Goal: Check status: Check status

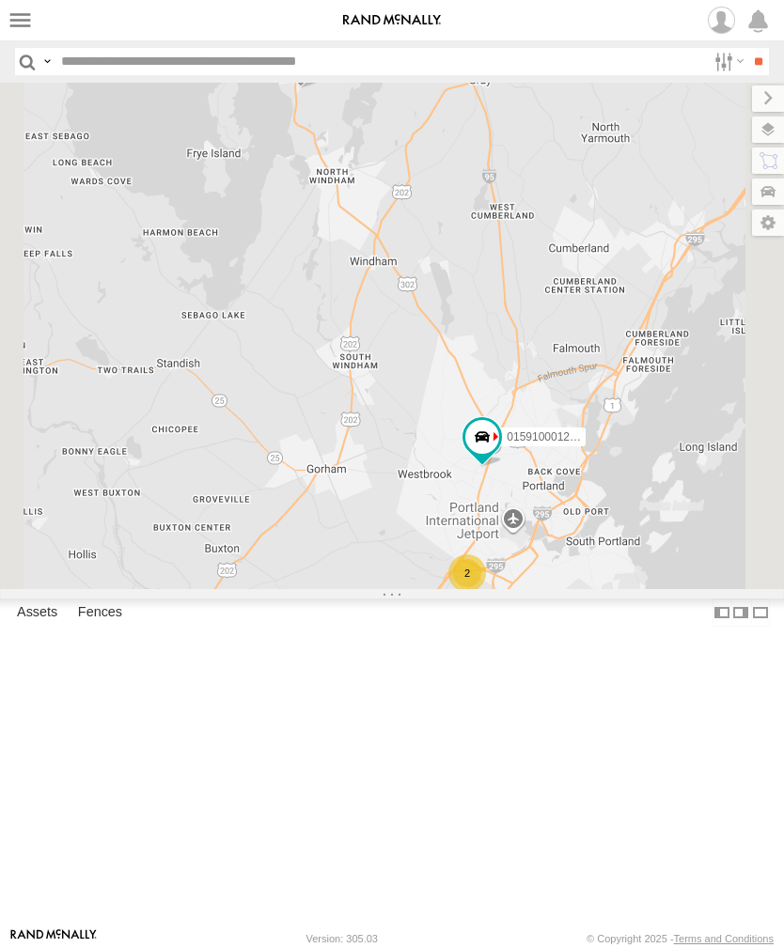
click at [23, 23] on label at bounding box center [20, 20] width 27 height 27
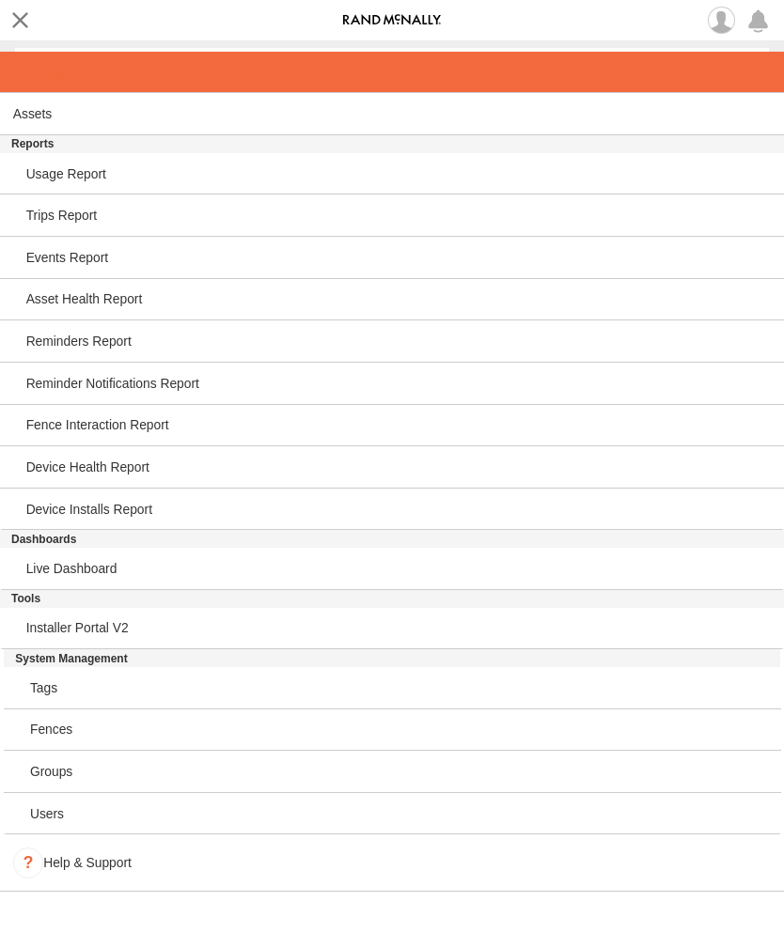
click at [32, 84] on link at bounding box center [392, 73] width 784 height 42
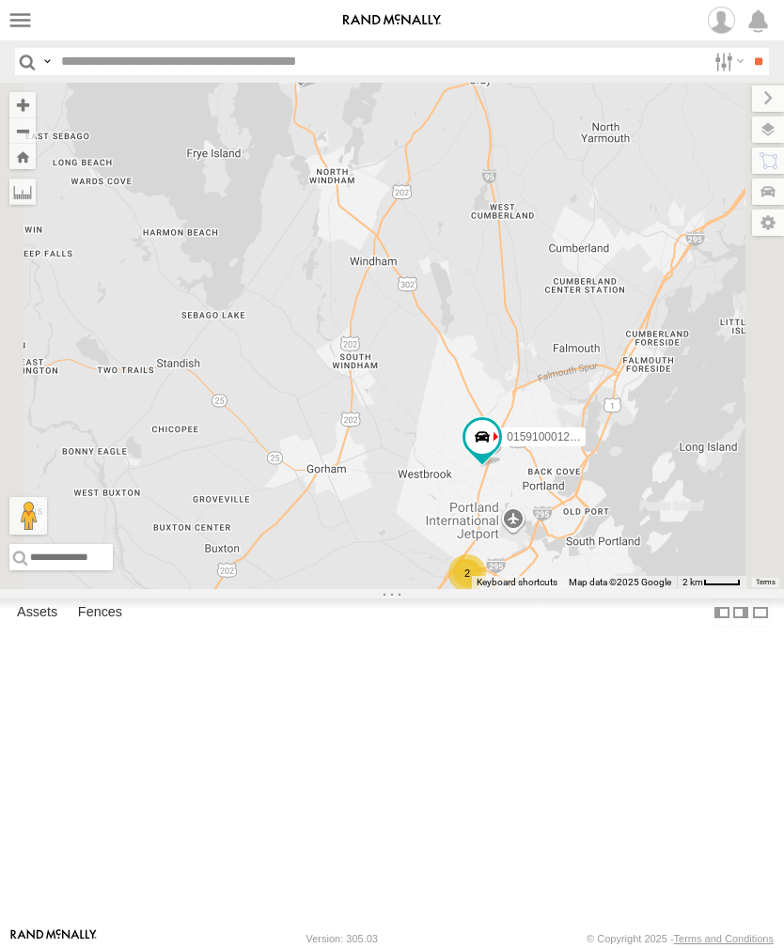
click at [25, 22] on label at bounding box center [20, 20] width 27 height 27
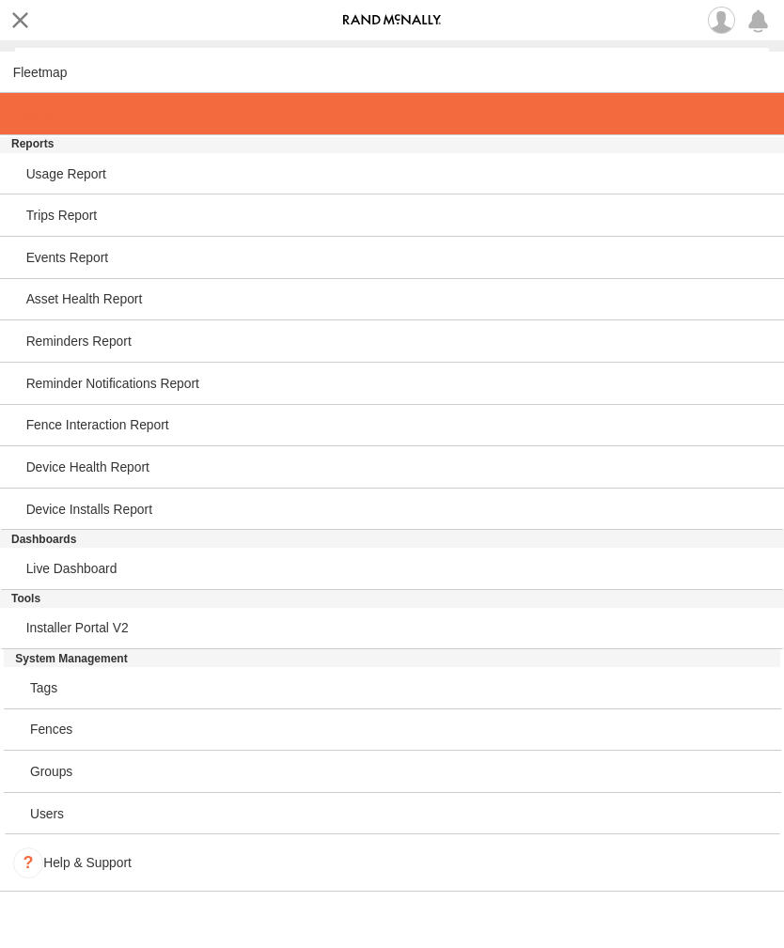
click at [42, 111] on span at bounding box center [32, 113] width 39 height 15
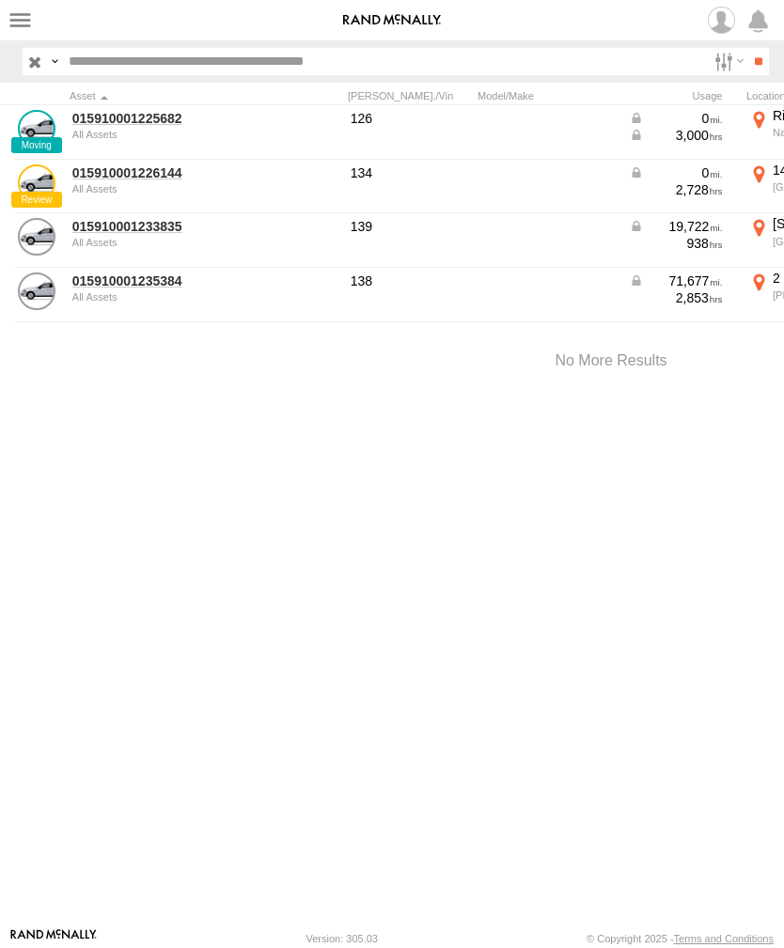
click at [118, 124] on link "015910001225682" at bounding box center [163, 118] width 182 height 17
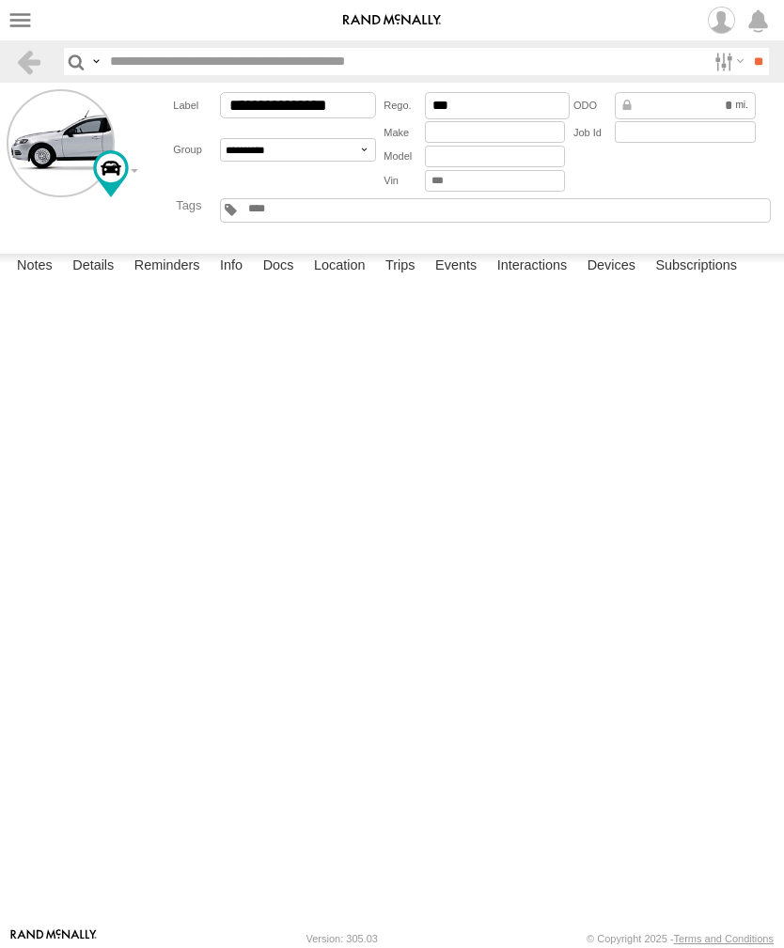
click at [462, 280] on label "Events" at bounding box center [456, 267] width 60 height 26
click at [7, 31] on label at bounding box center [20, 20] width 27 height 27
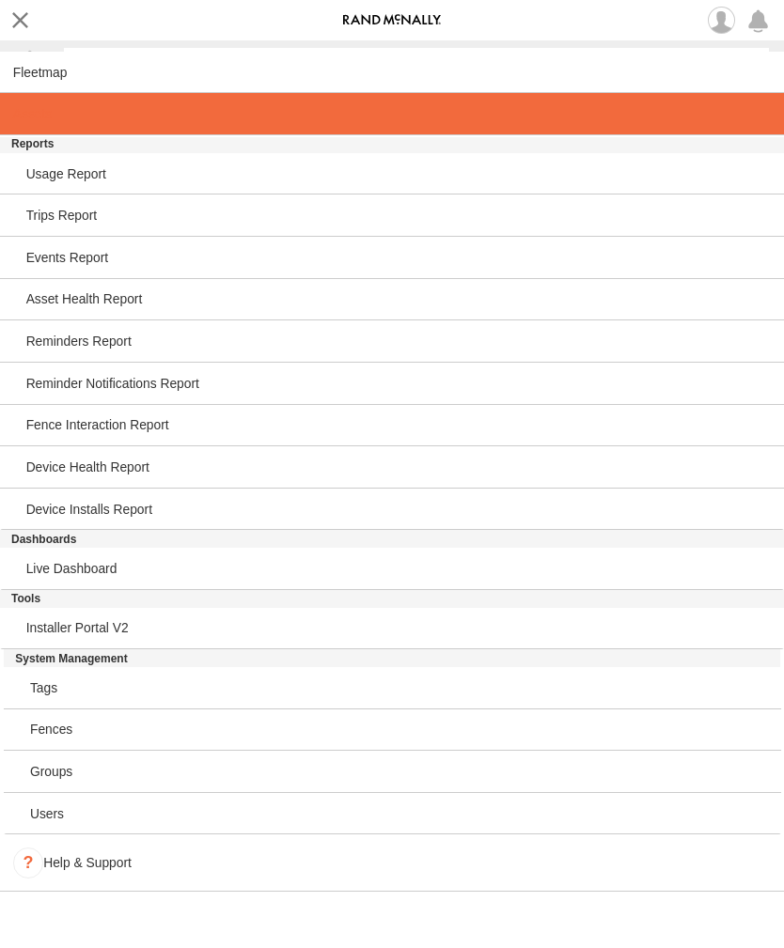
click at [20, 128] on link at bounding box center [392, 114] width 784 height 42
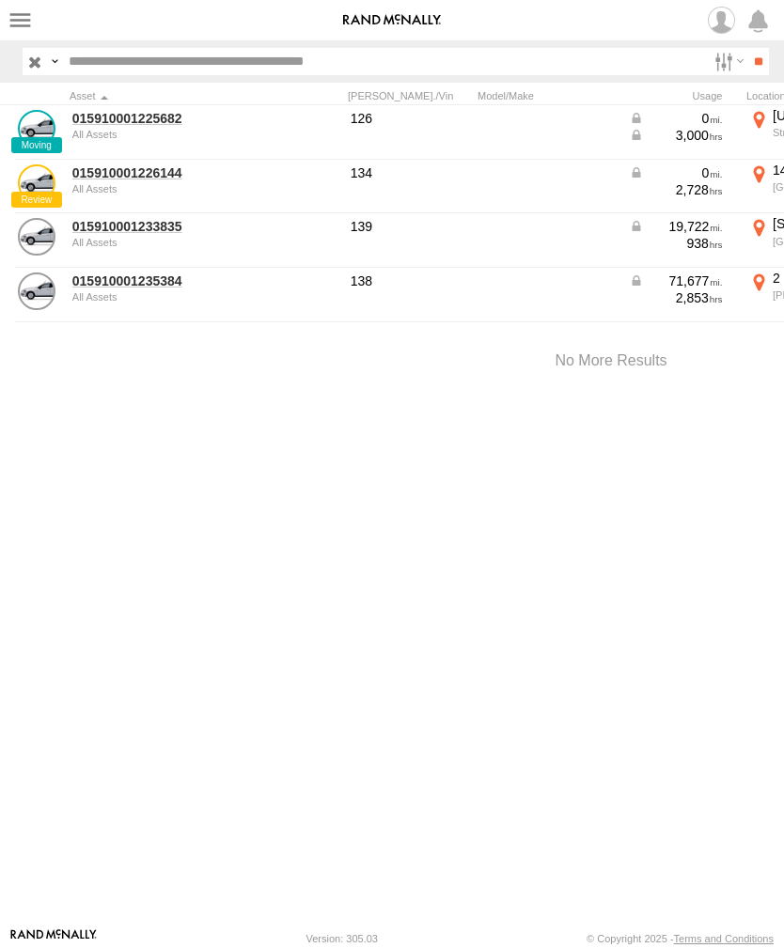
click at [143, 231] on link "015910001233835" at bounding box center [163, 226] width 182 height 17
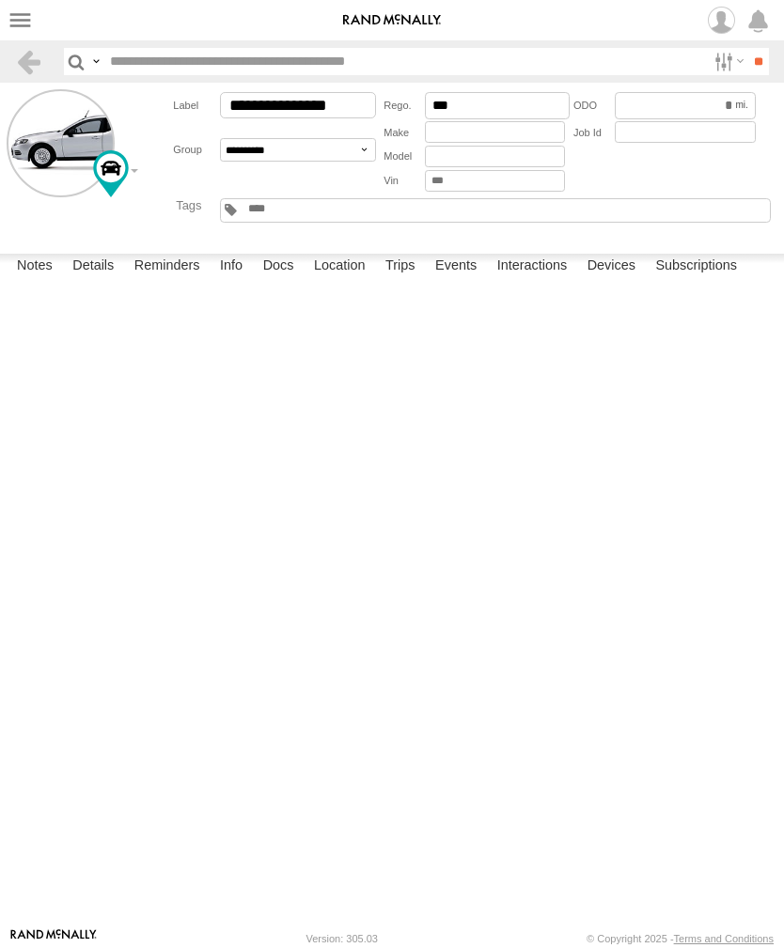
click at [467, 280] on label "Events" at bounding box center [456, 267] width 60 height 26
